Goal: Complete application form: Complete application form

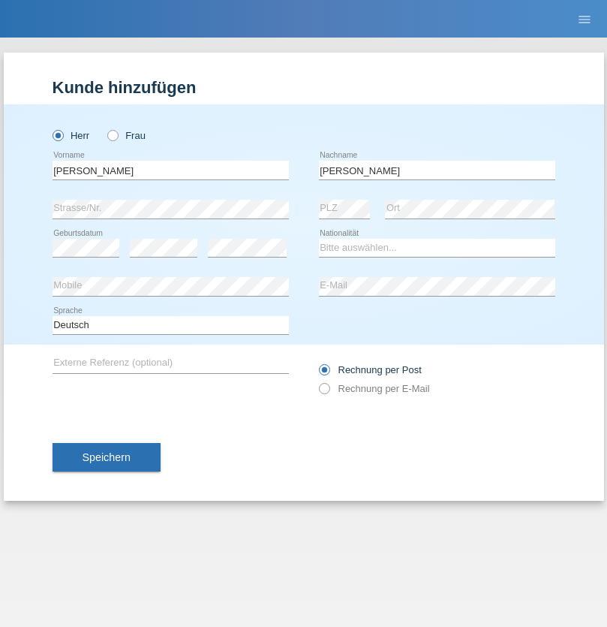
type input "Machado"
select select "PT"
select select "C"
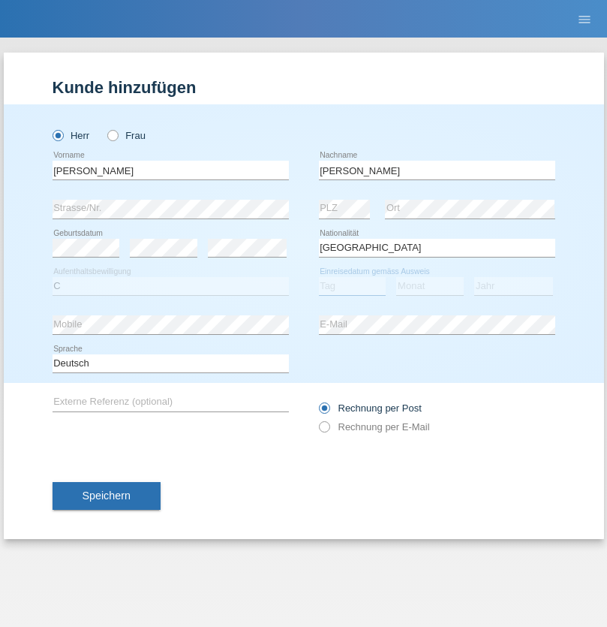
select select "07"
select select "05"
select select "2019"
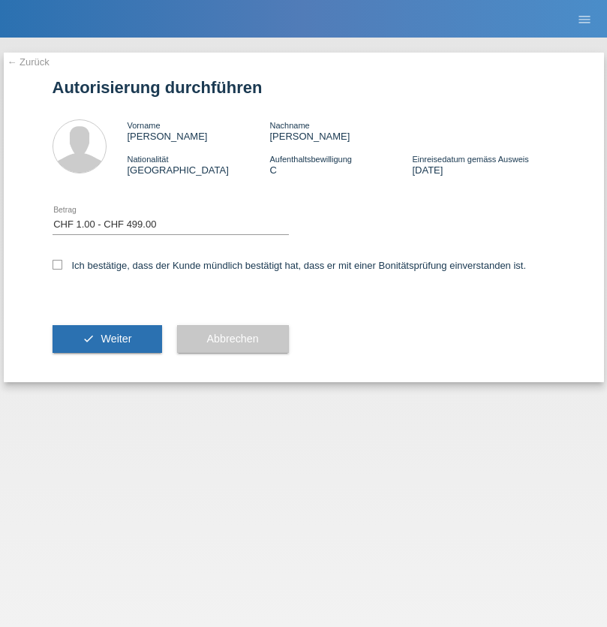
select select "1"
checkbox input "true"
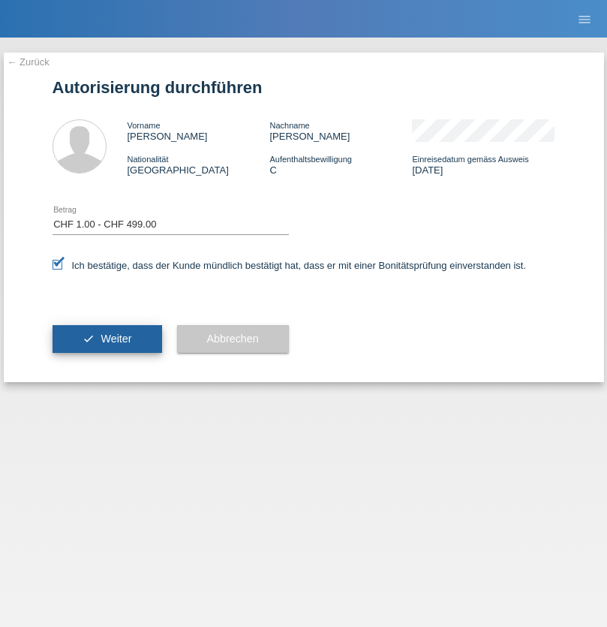
click at [107, 339] on span "Weiter" at bounding box center [116, 339] width 31 height 12
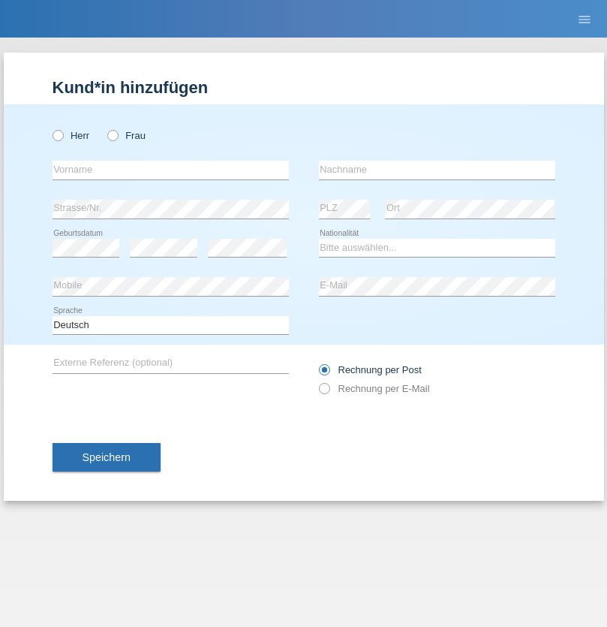
radio input "true"
click at [170, 170] on input "text" at bounding box center [171, 170] width 236 height 19
type input "Secilia"
click at [437, 170] on input "text" at bounding box center [437, 170] width 236 height 19
type input "[PERSON_NAME]"
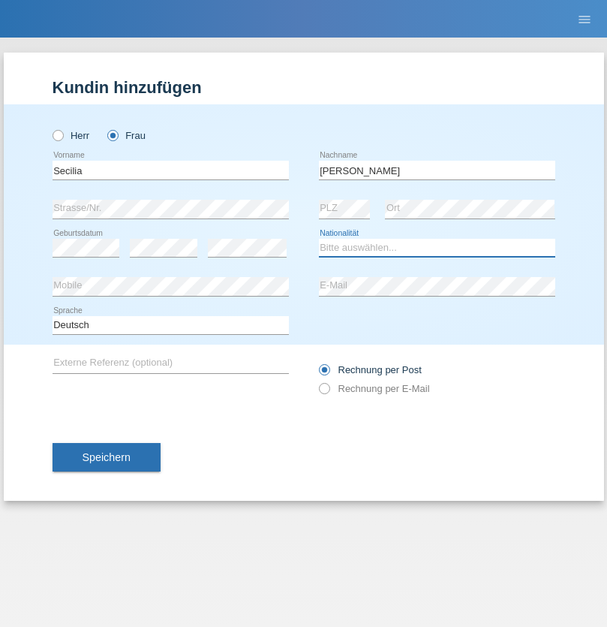
select select "CH"
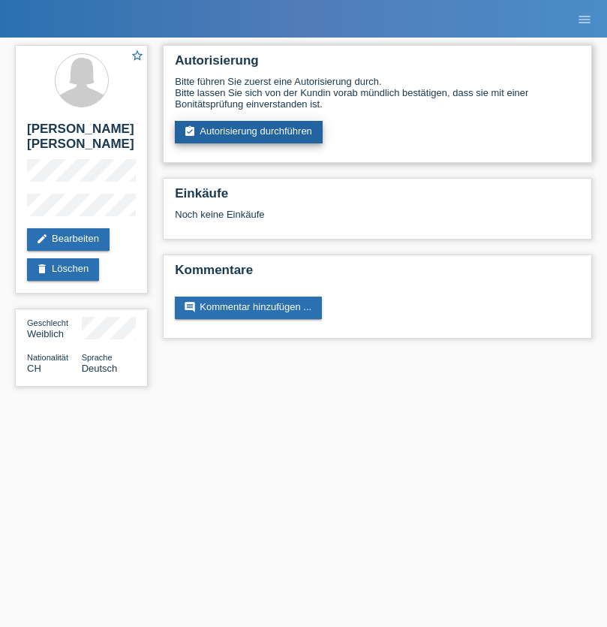
click at [249, 132] on link "assignment_turned_in Autorisierung durchführen" at bounding box center [249, 132] width 148 height 23
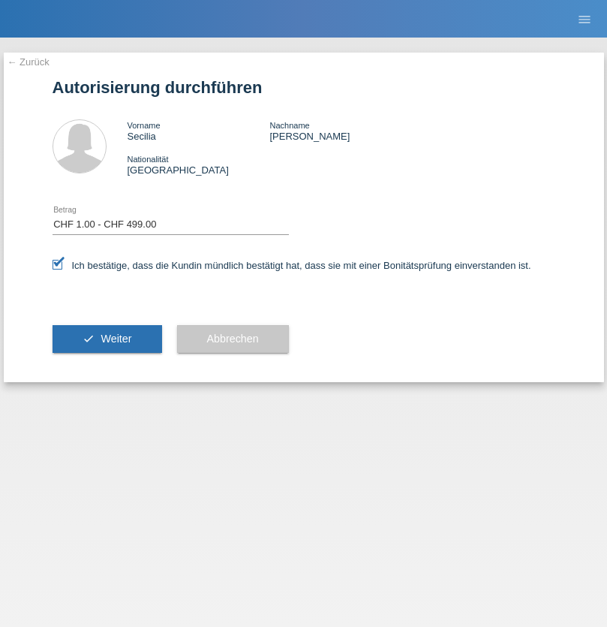
select select "1"
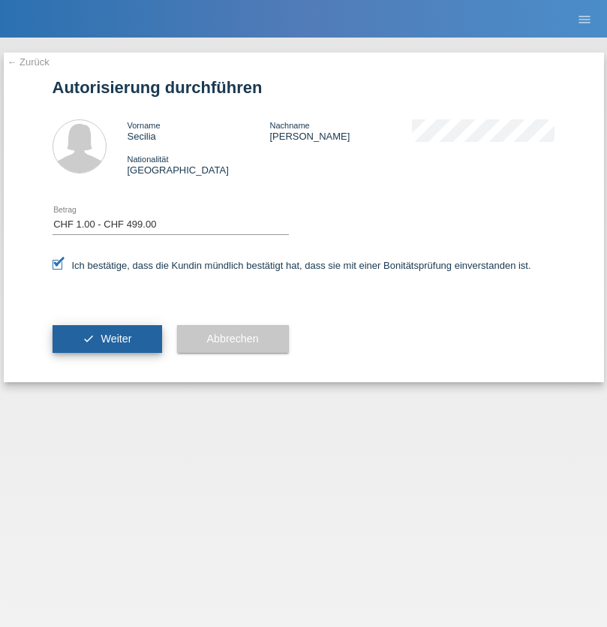
click at [107, 339] on span "Weiter" at bounding box center [116, 339] width 31 height 12
